Goal: Task Accomplishment & Management: Manage account settings

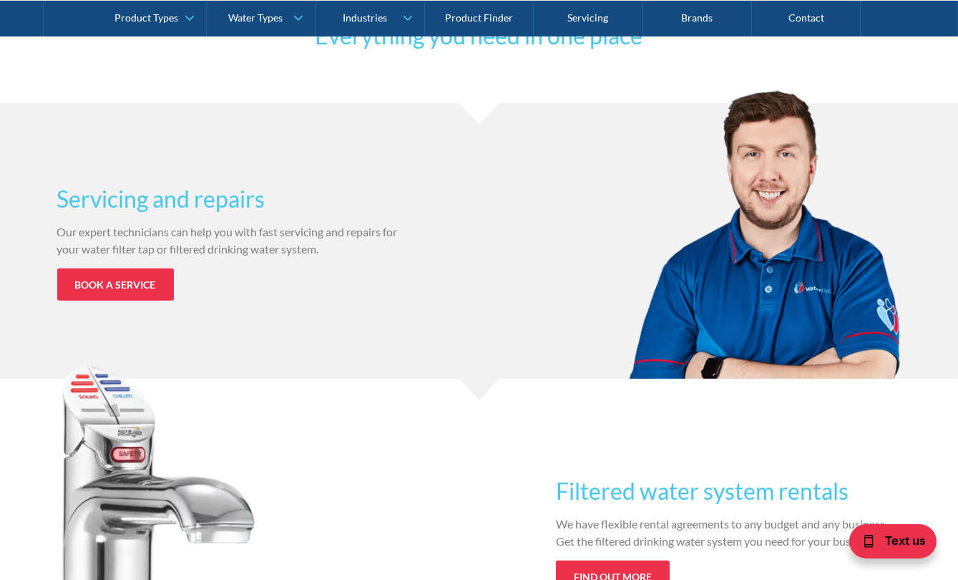
scroll to position [1410, 0]
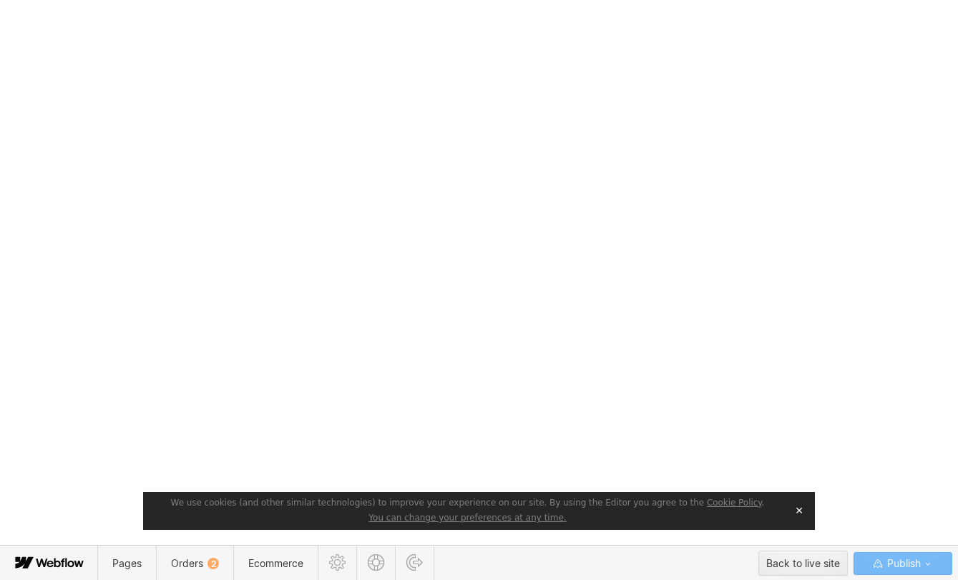
click at [801, 511] on button "✕" at bounding box center [799, 509] width 20 height 21
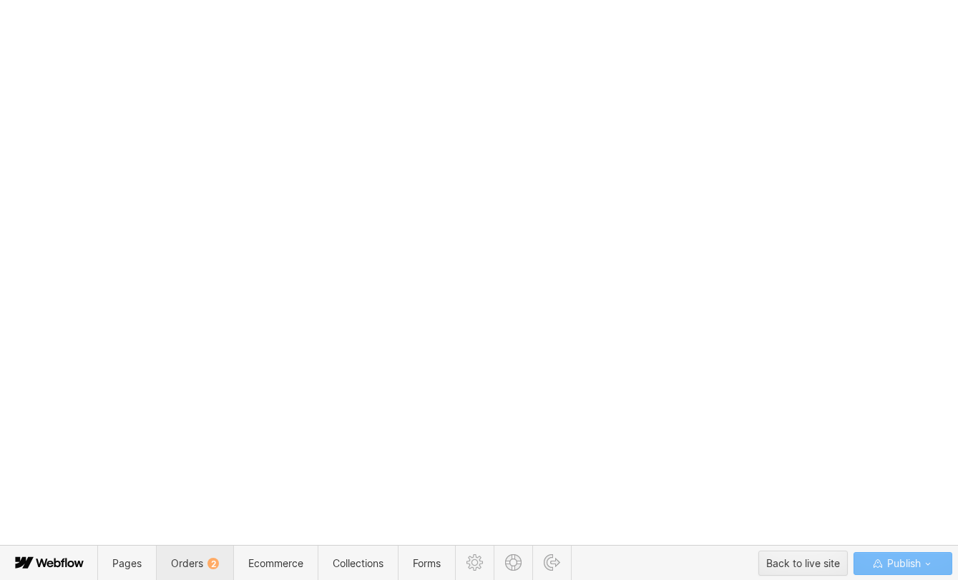
click at [195, 557] on span "Orders 2" at bounding box center [195, 563] width 48 height 12
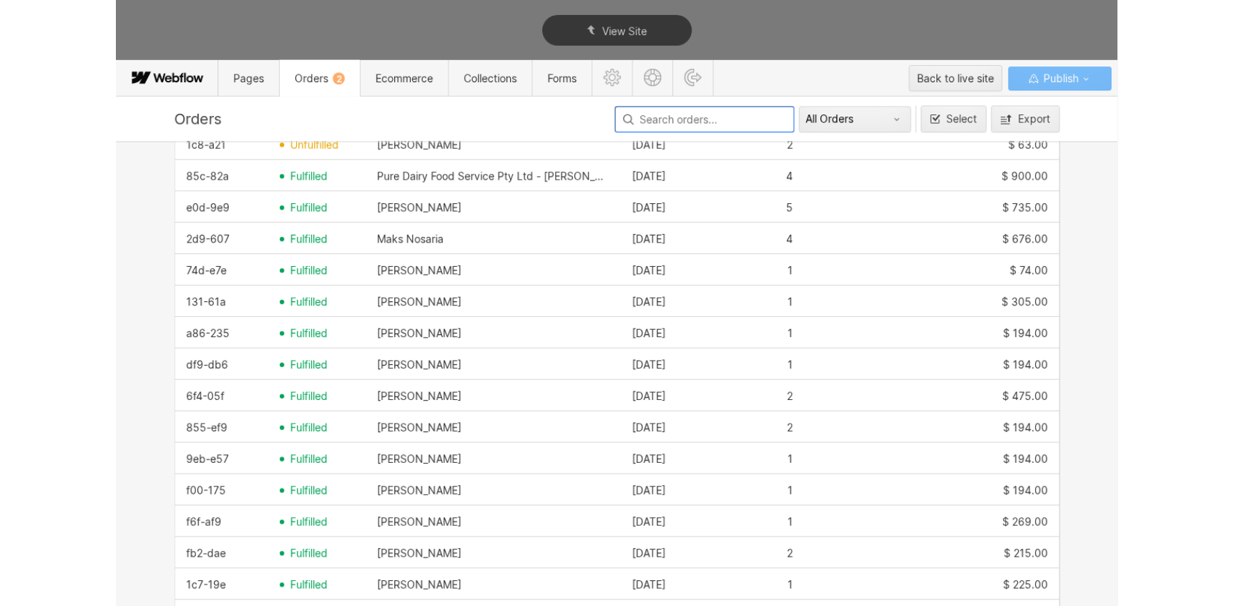
scroll to position [325, 0]
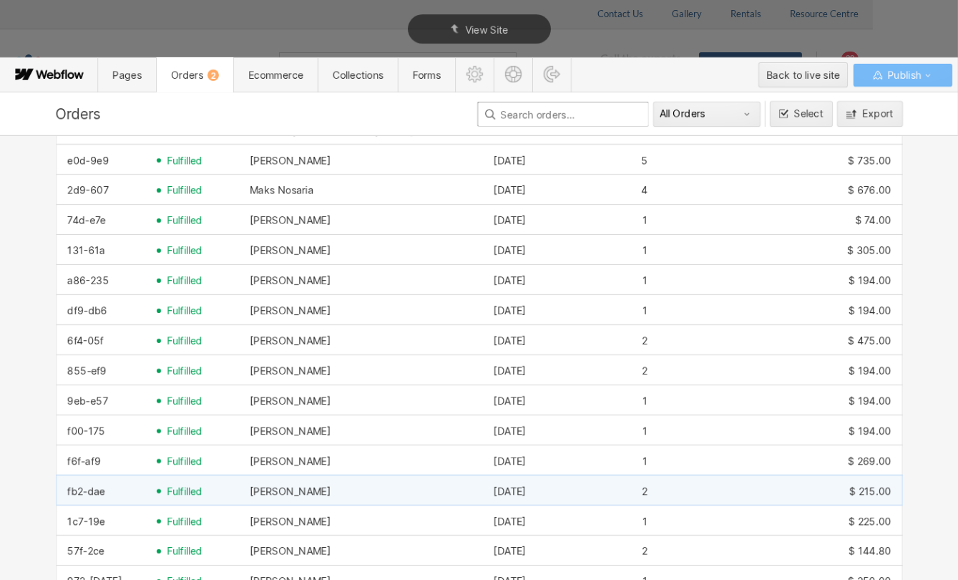
drag, startPoint x: 97, startPoint y: 491, endPoint x: 59, endPoint y: 491, distance: 37.9
click at [59, 491] on div "fb2-dae" at bounding box center [101, 490] width 89 height 23
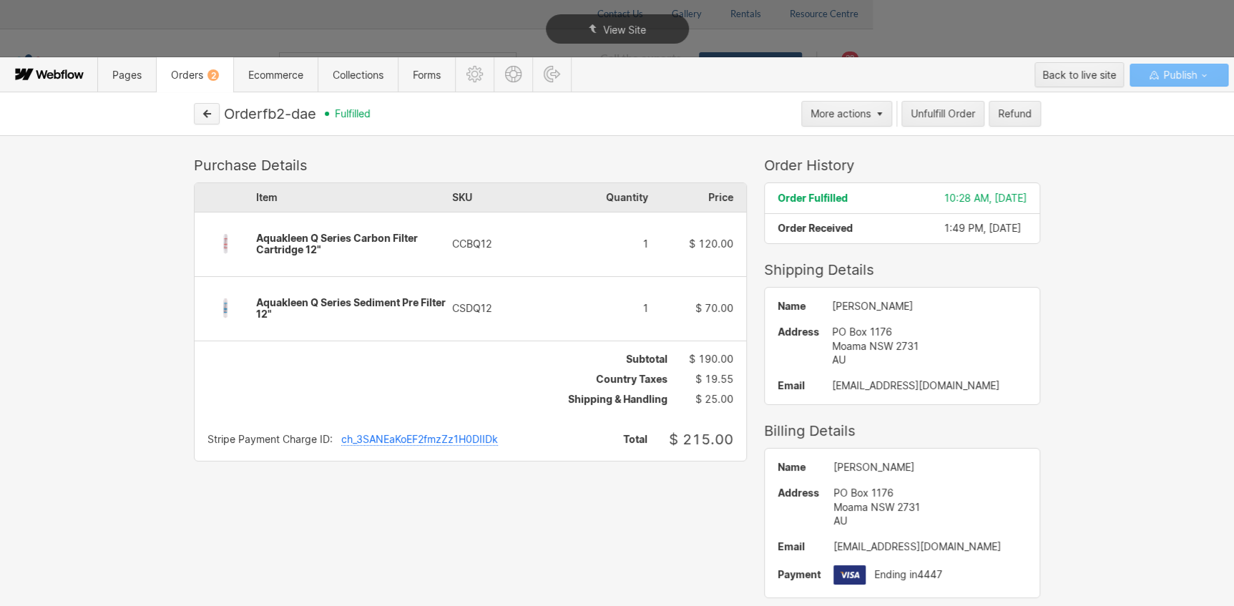
click at [203, 114] on icon "button" at bounding box center [207, 114] width 10 height 10
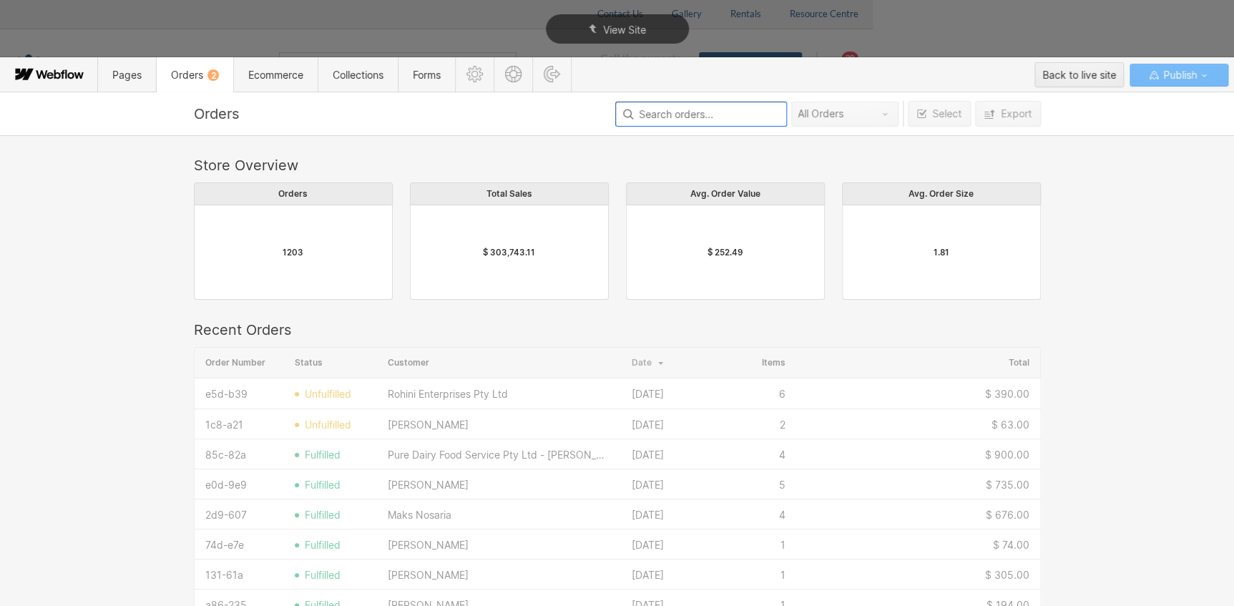
scroll to position [773, 837]
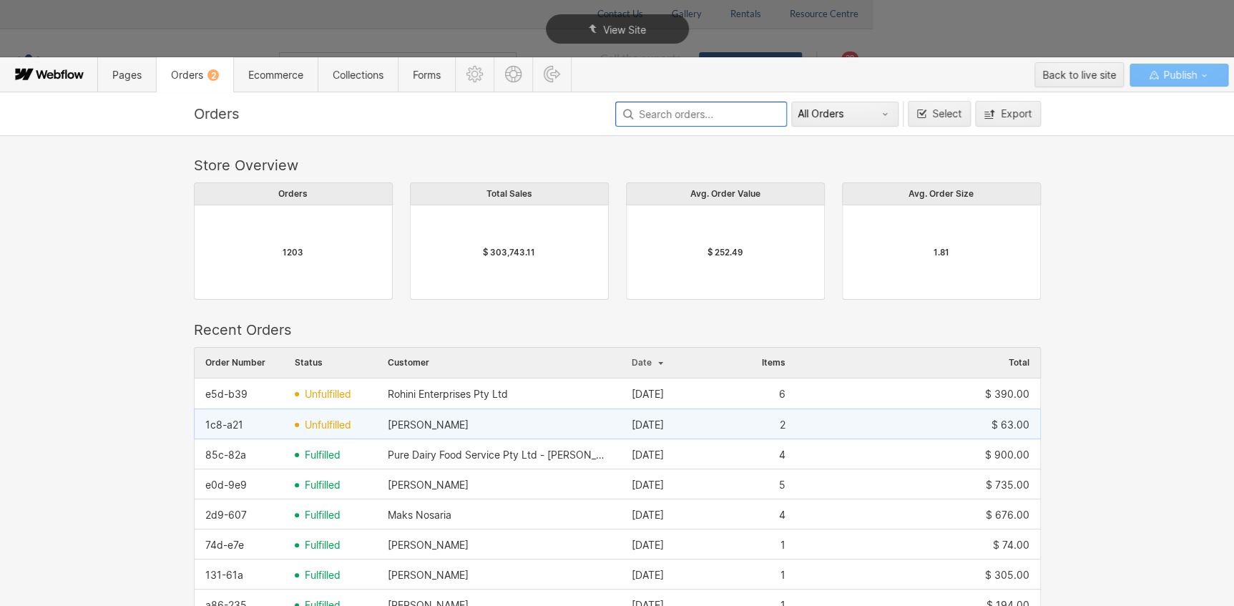
click at [220, 431] on div "1c8-a21" at bounding box center [239, 425] width 89 height 23
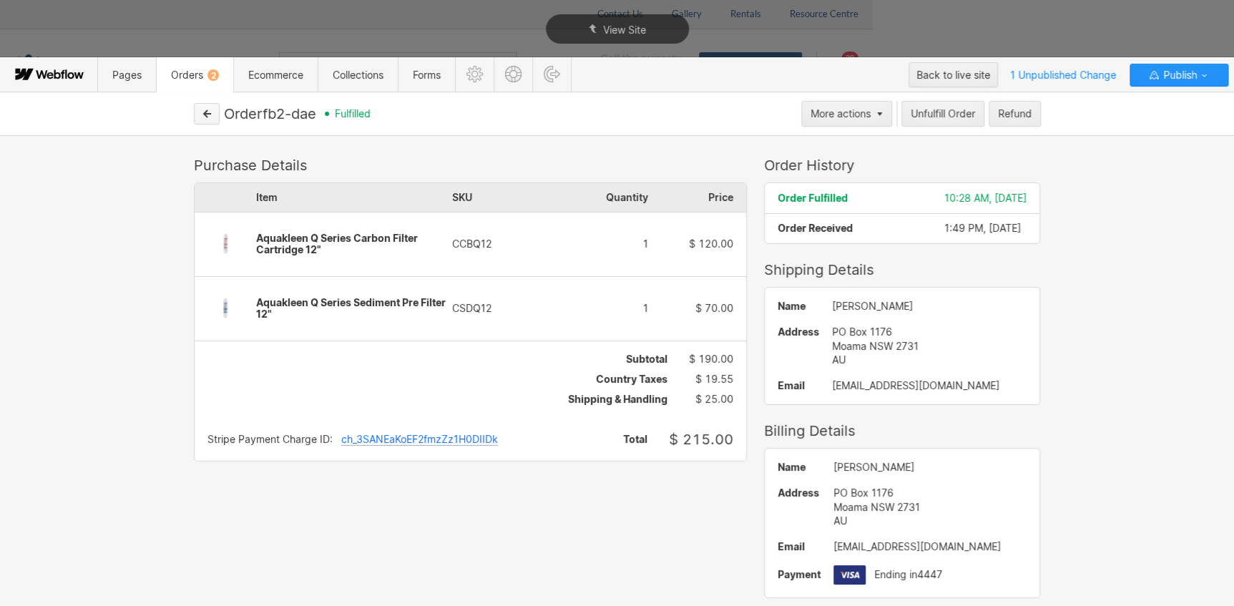
click at [208, 112] on icon "button" at bounding box center [207, 113] width 7 height 7
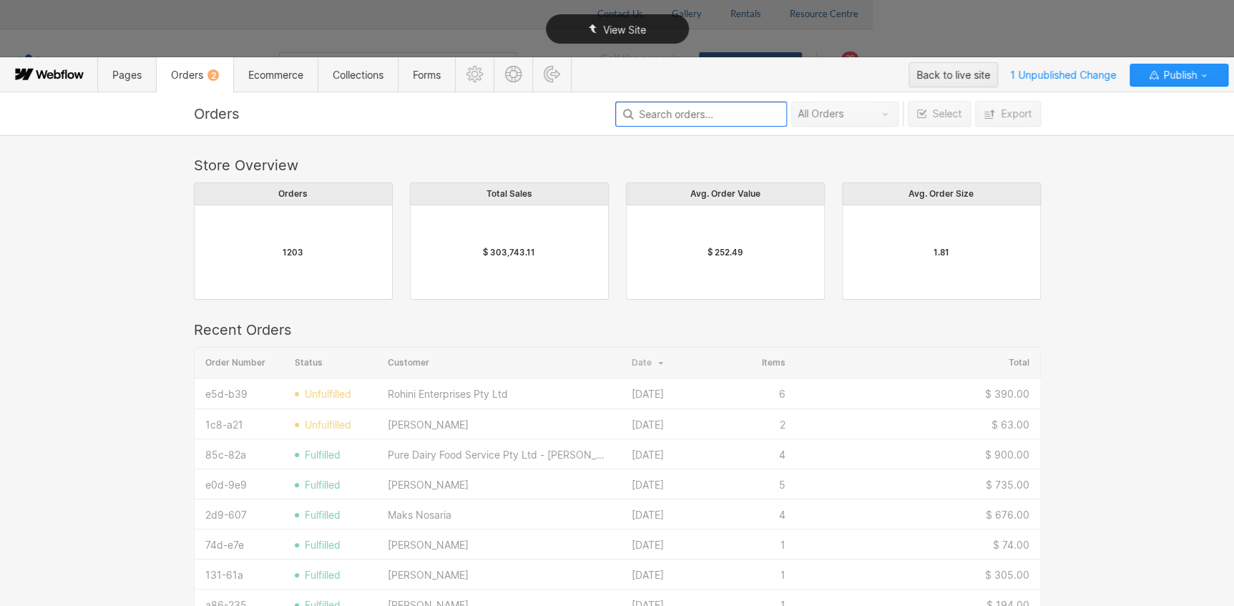
scroll to position [773, 837]
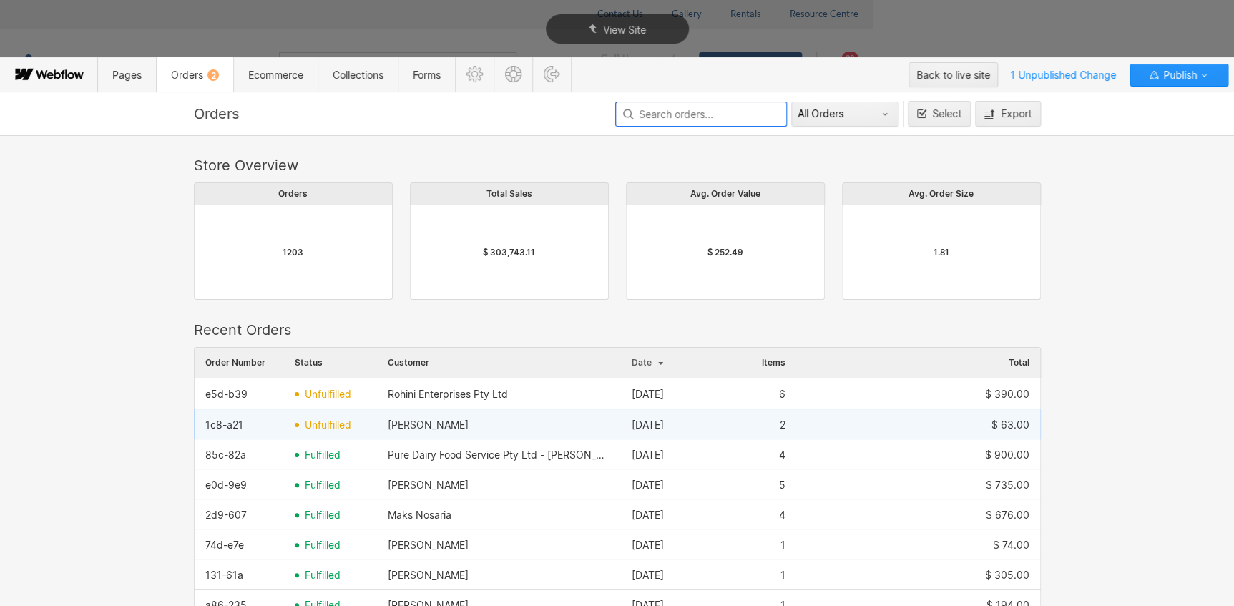
click at [315, 425] on span "unfulfilled" at bounding box center [328, 424] width 47 height 11
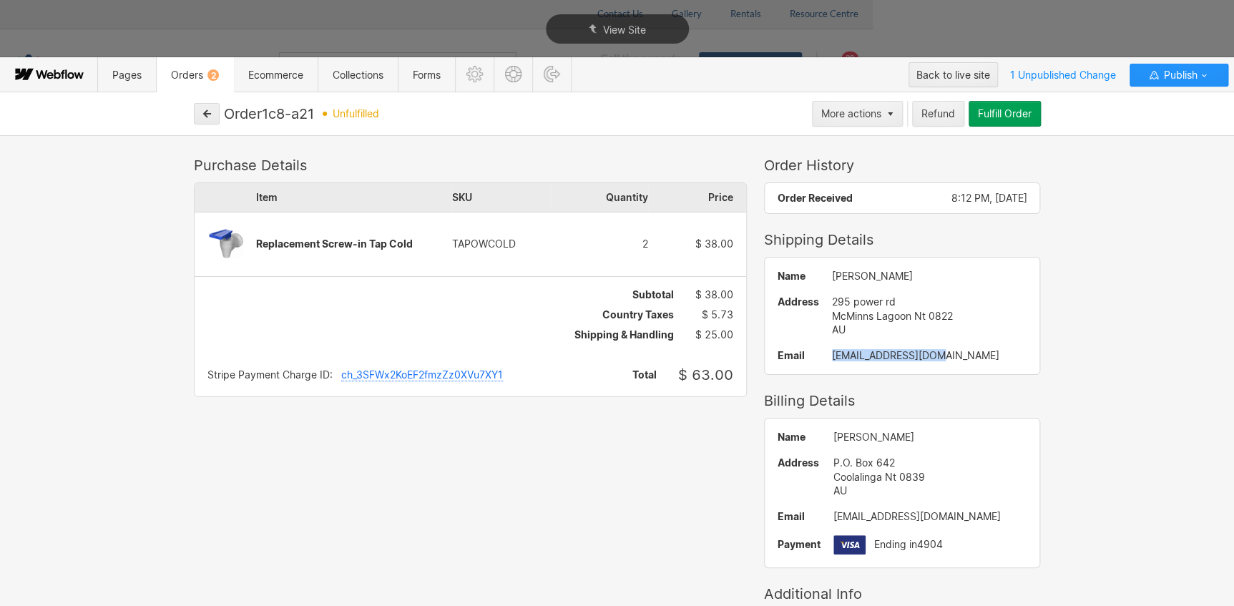
drag, startPoint x: 920, startPoint y: 360, endPoint x: 813, endPoint y: 358, distance: 106.6
click at [813, 358] on div "Name Waylon Pritchard Address 295 power rd McMinns Lagoon Nt 0822 AU Email wayl…" at bounding box center [902, 316] width 275 height 117
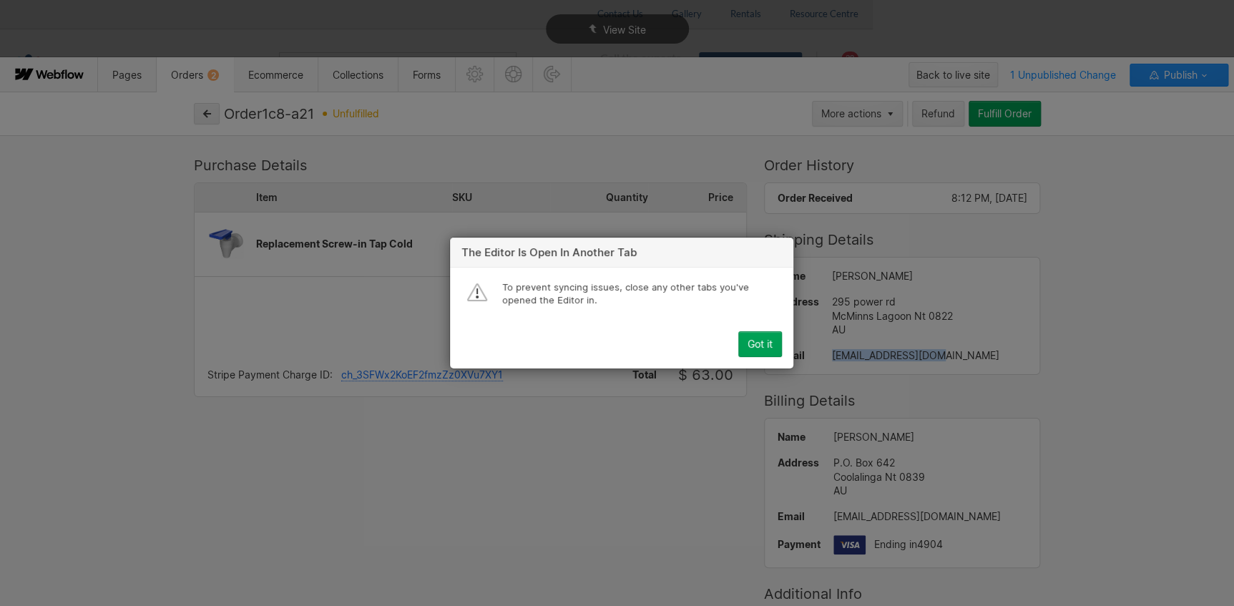
copy div "[EMAIL_ADDRESS][DOMAIN_NAME]"
click at [751, 340] on div "Got it" at bounding box center [760, 343] width 25 height 11
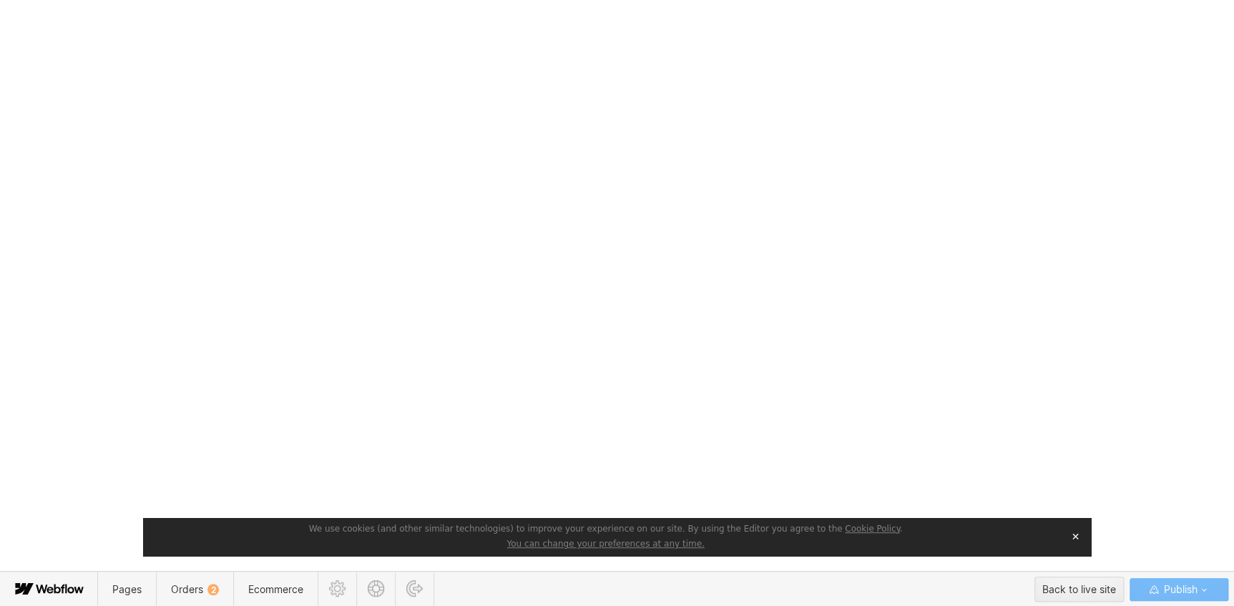
click at [1073, 535] on button "✕" at bounding box center [1075, 536] width 20 height 21
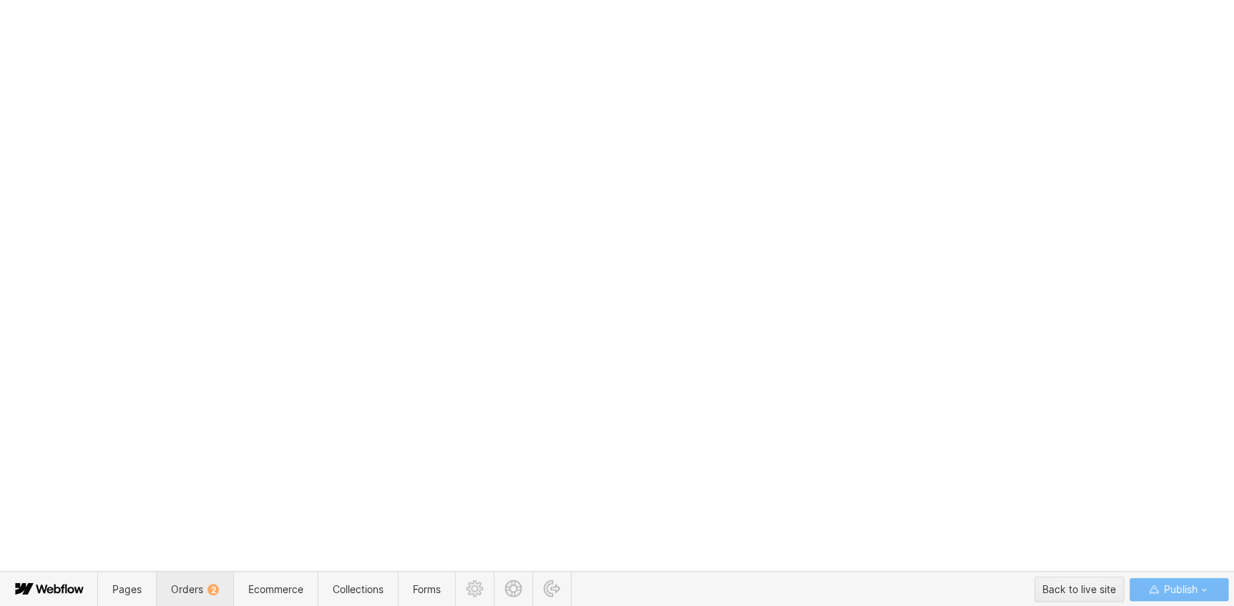
click at [192, 583] on span "Orders 2" at bounding box center [195, 589] width 48 height 12
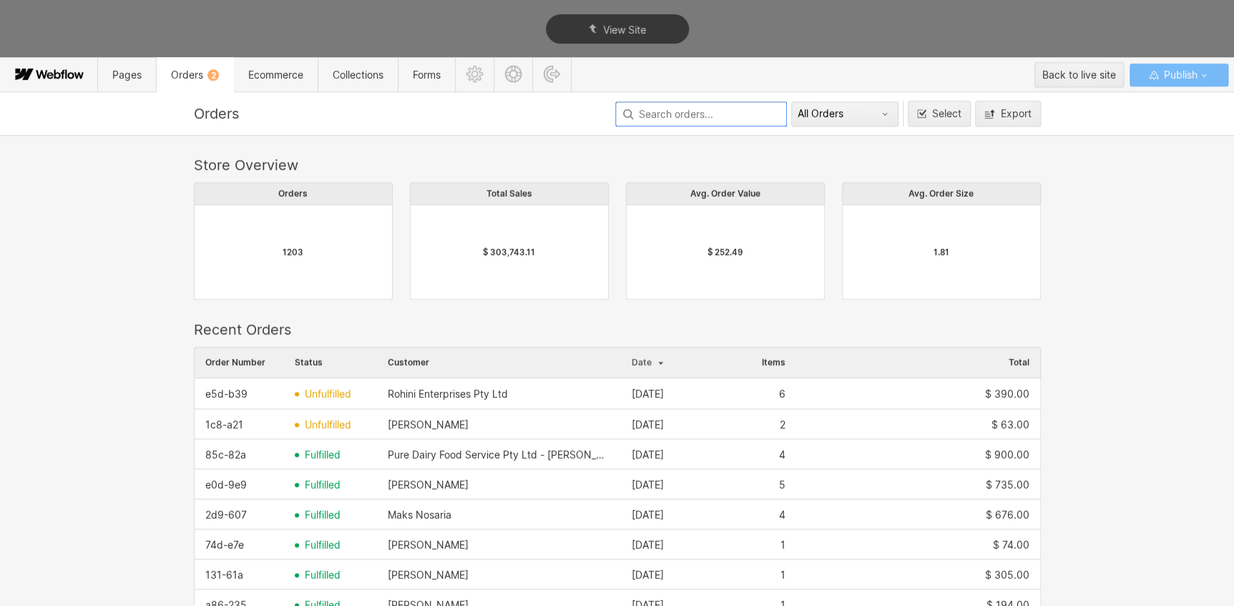
scroll to position [773, 837]
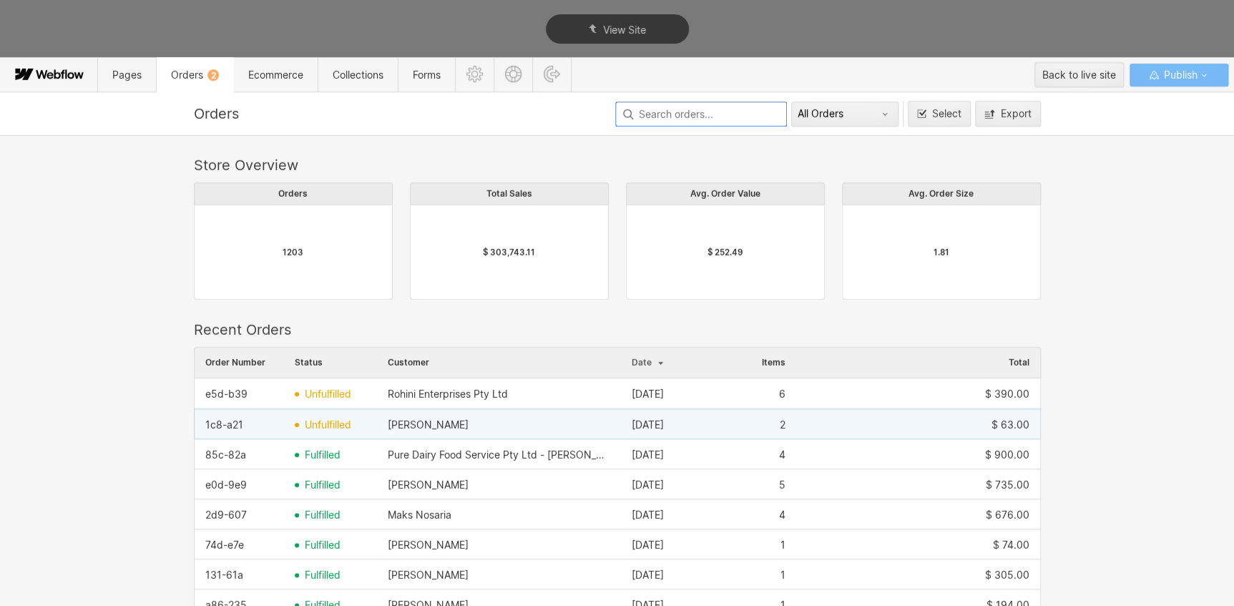
click at [284, 417] on div "unfulfilled" at bounding box center [330, 425] width 93 height 23
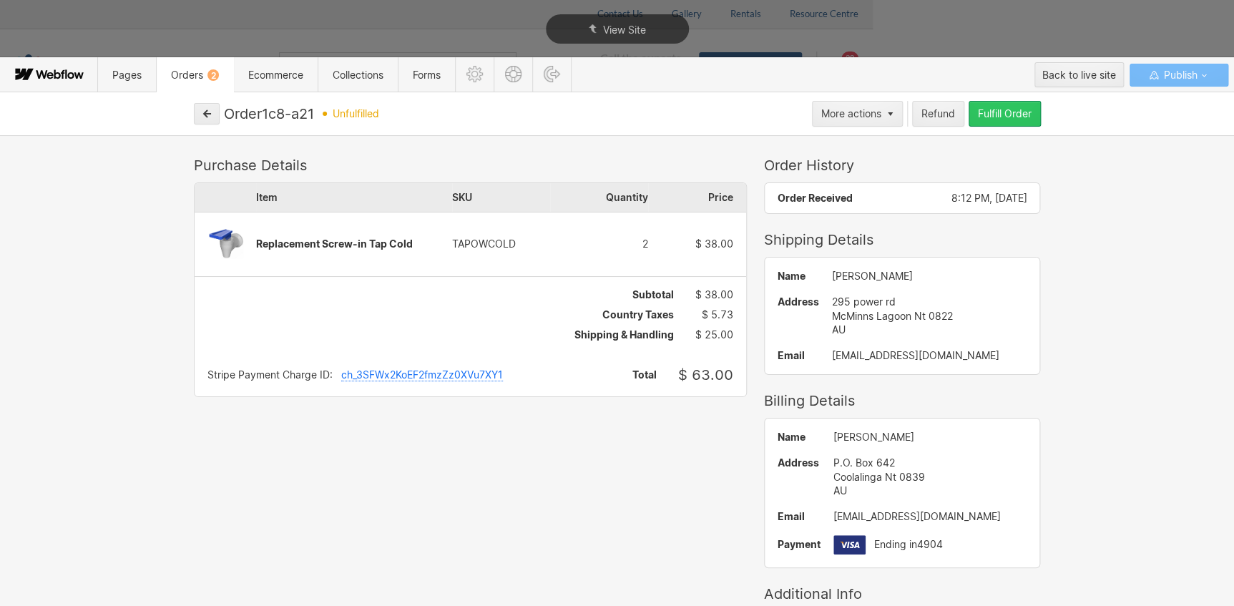
click at [994, 116] on div "Fulfill Order" at bounding box center [1005, 113] width 54 height 11
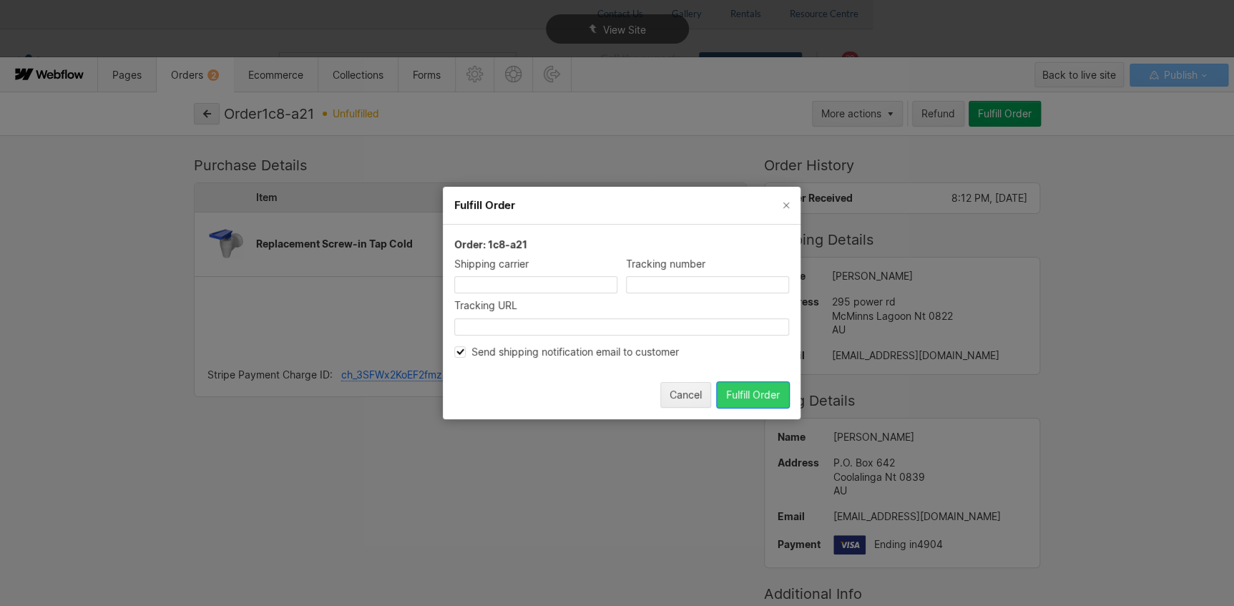
click at [733, 390] on div "Fulfill Order" at bounding box center [753, 394] width 54 height 11
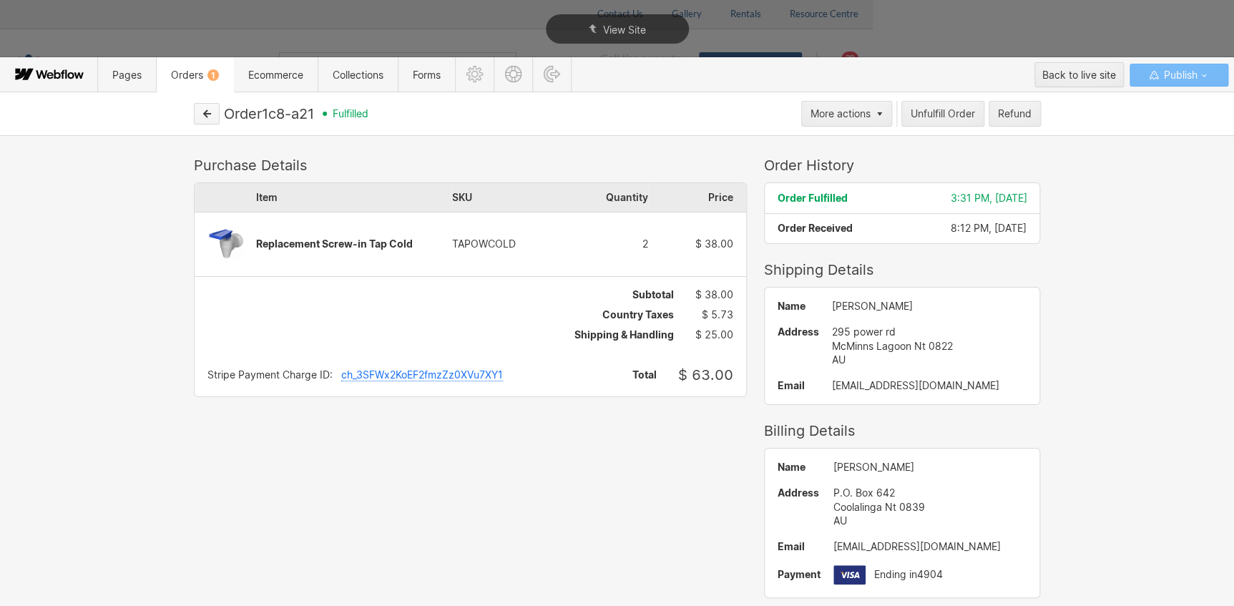
click at [208, 119] on button "button" at bounding box center [207, 113] width 26 height 21
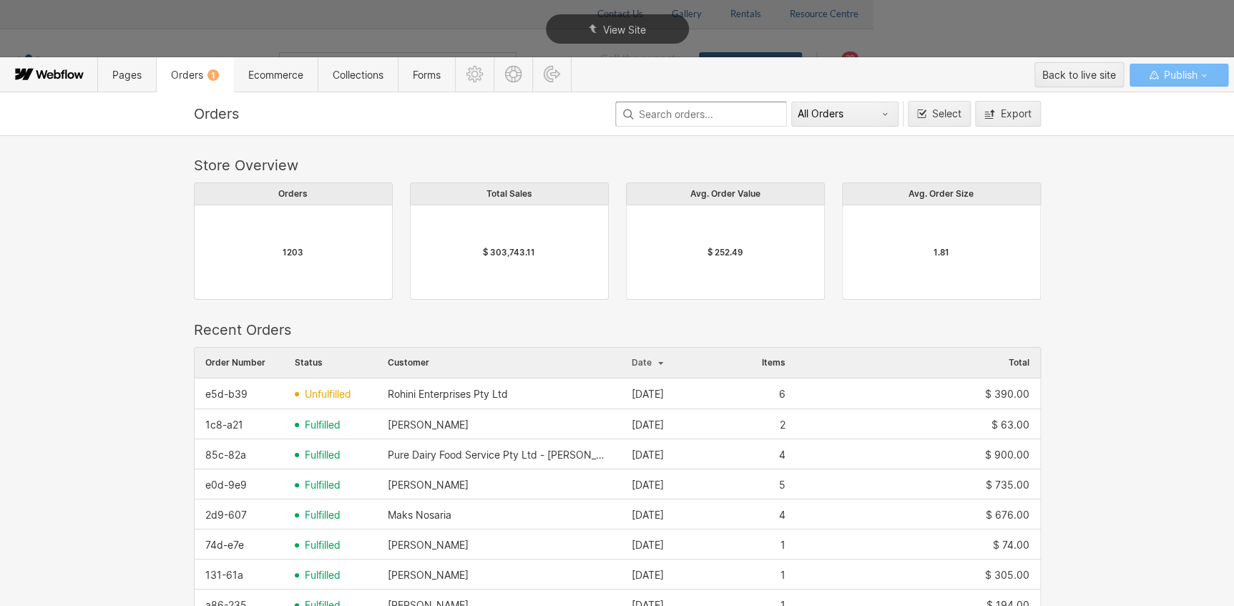
click at [318, 396] on span "unfulfilled" at bounding box center [328, 394] width 47 height 11
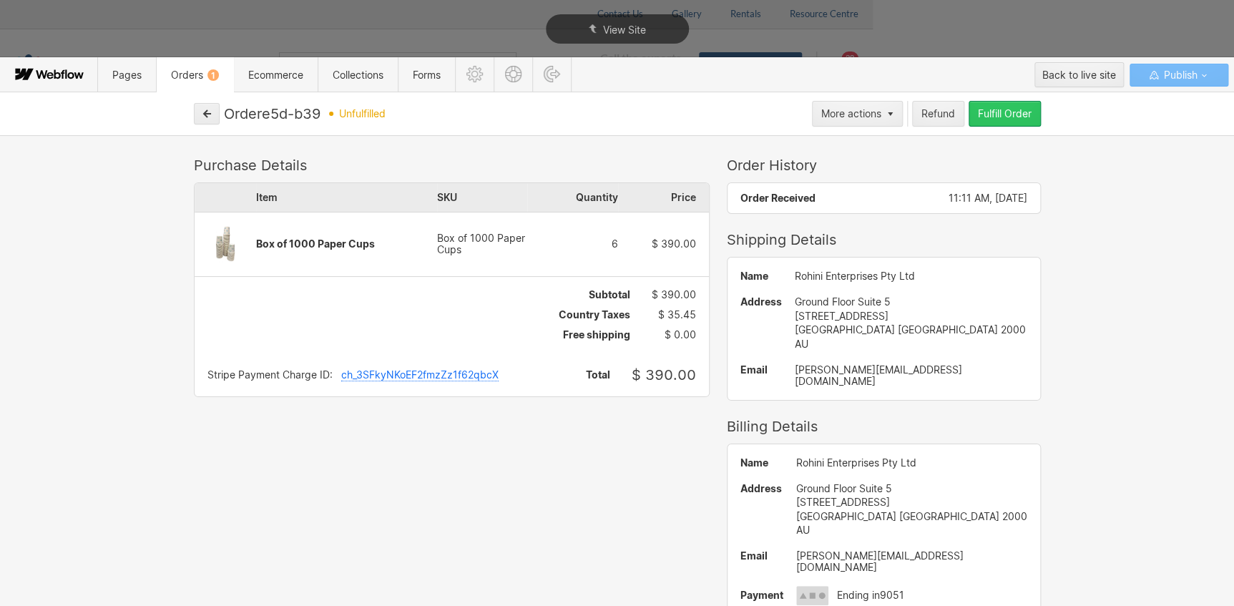
drag, startPoint x: 1029, startPoint y: 112, endPoint x: 1012, endPoint y: 140, distance: 33.4
click at [1028, 112] on div "Fulfill Order" at bounding box center [1005, 113] width 54 height 11
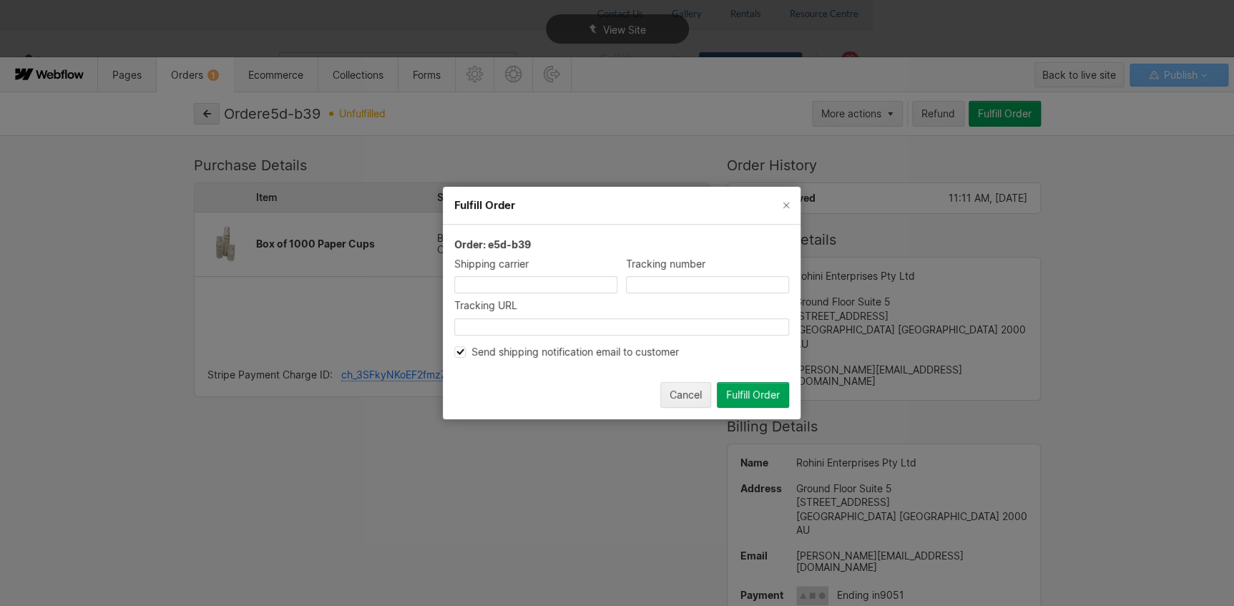
click at [735, 386] on button "Fulfill Order" at bounding box center [753, 395] width 72 height 26
